Goal: Use online tool/utility

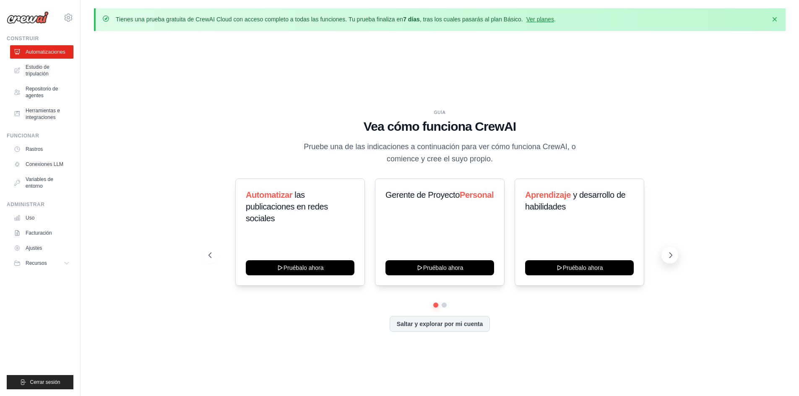
click at [674, 254] on icon at bounding box center [671, 255] width 8 height 8
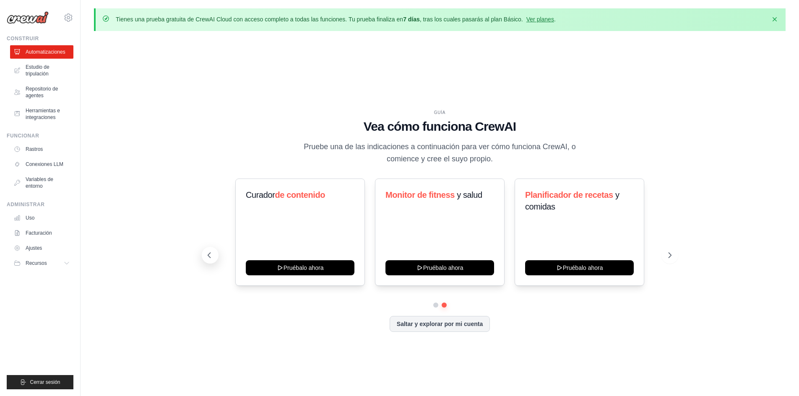
click at [206, 256] on icon at bounding box center [209, 255] width 8 height 8
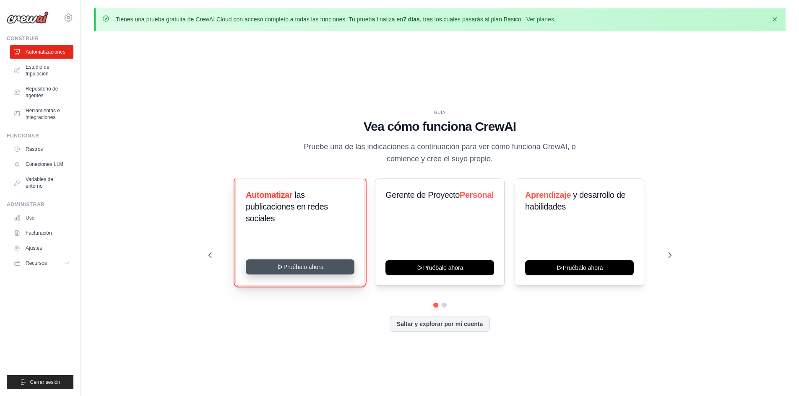
click at [328, 269] on button "Pruébalo ahora" at bounding box center [300, 267] width 109 height 15
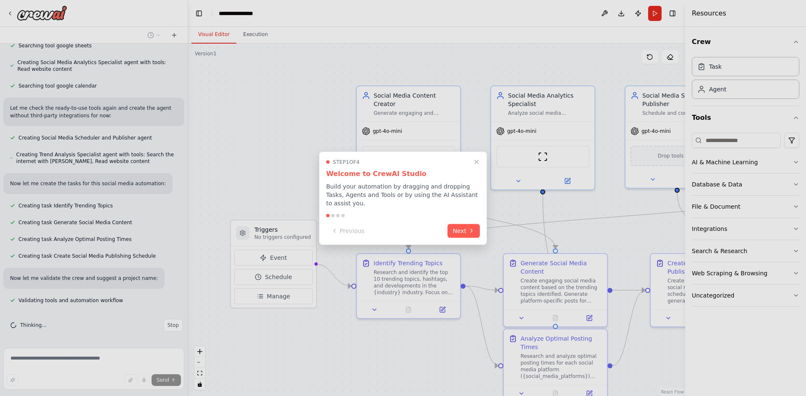
scroll to position [497, 0]
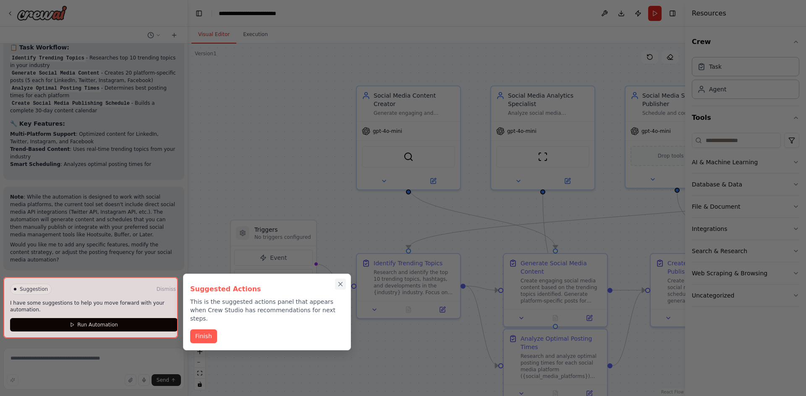
click at [342, 285] on div "Suggested Actions This is the suggested actions panel that appears when Crew St…" at bounding box center [267, 312] width 168 height 77
click at [339, 285] on icon "Close walkthrough" at bounding box center [341, 285] width 4 height 4
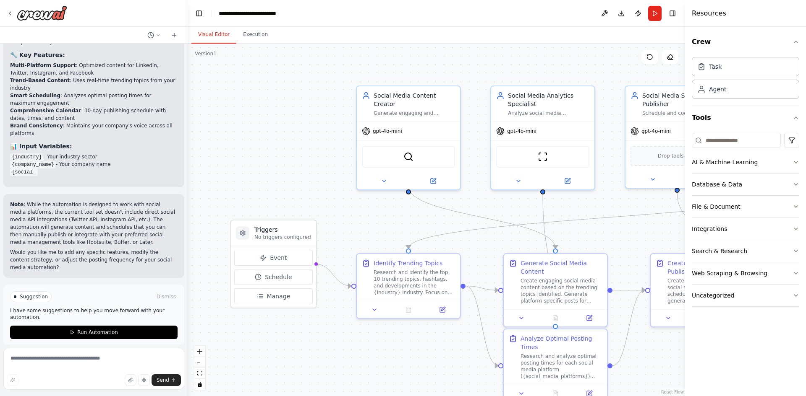
scroll to position [956, 0]
